Goal: Find specific page/section: Find specific page/section

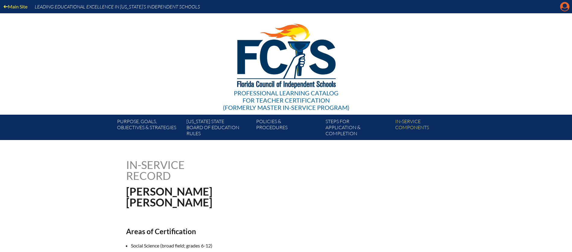
click at [566, 8] on icon at bounding box center [564, 6] width 9 height 9
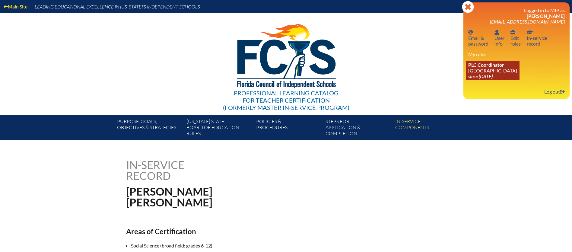
click at [487, 72] on link "PLC Coordinator [GEOGRAPHIC_DATA] since [DATE]" at bounding box center [493, 71] width 54 height 20
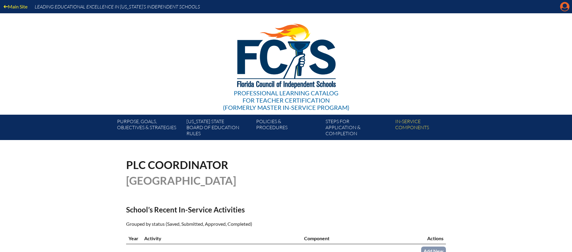
click at [565, 10] on icon "Manage account" at bounding box center [565, 7] width 10 height 10
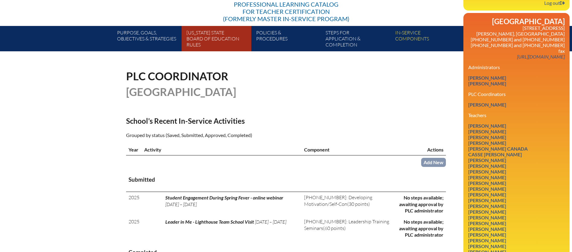
scroll to position [89, 0]
